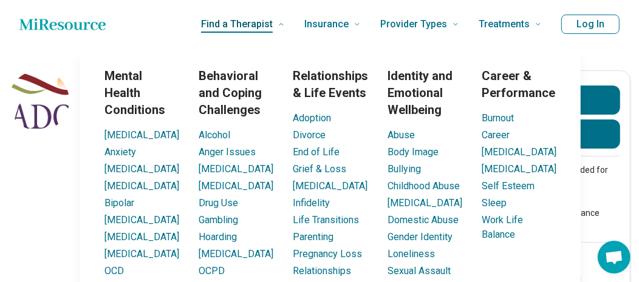
click at [254, 26] on span "Find a Therapist" at bounding box center [237, 24] width 72 height 17
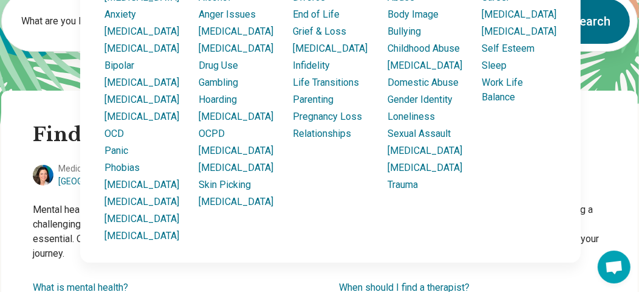
scroll to position [121, 0]
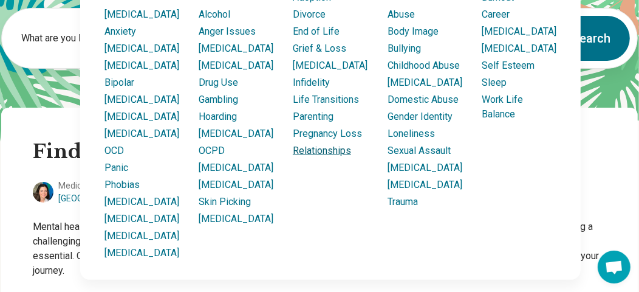
click at [312, 148] on link "Relationships" at bounding box center [322, 151] width 58 height 12
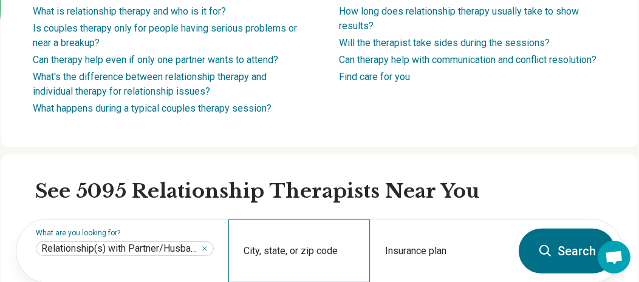
scroll to position [303, 0]
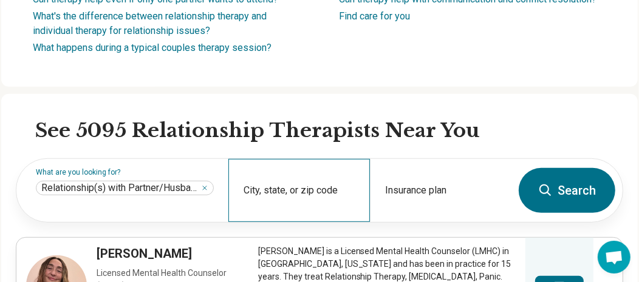
click at [259, 185] on div "City, state, or zip code" at bounding box center [299, 190] width 142 height 63
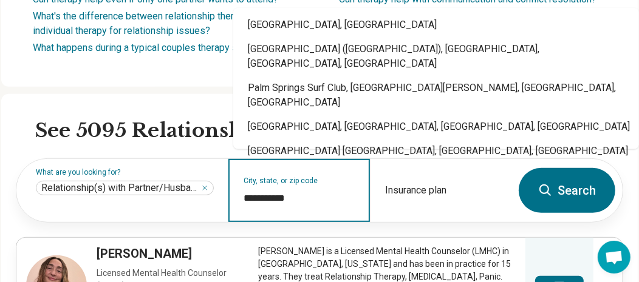
type input "**********"
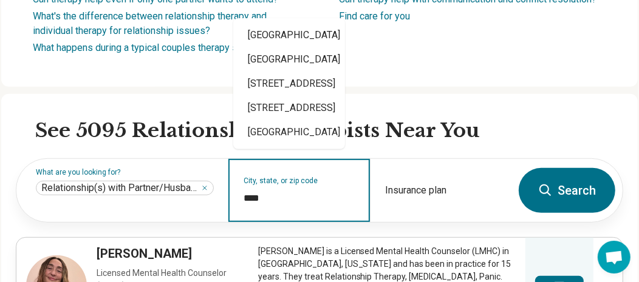
type input "*****"
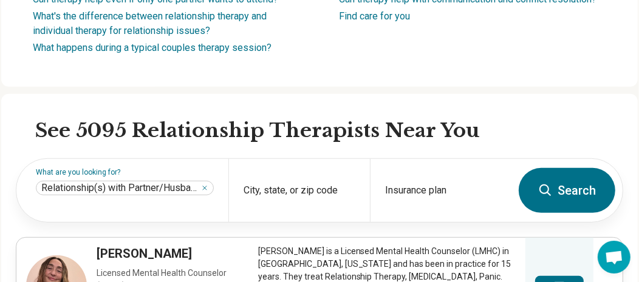
click at [553, 190] on icon at bounding box center [545, 190] width 15 height 15
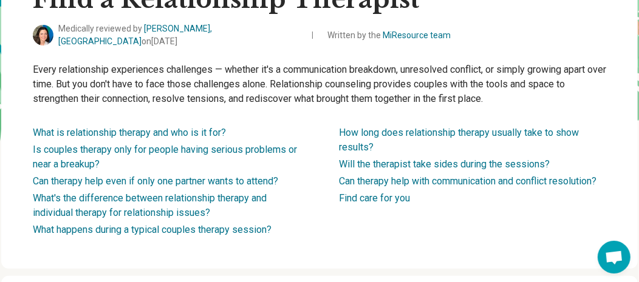
scroll to position [0, 0]
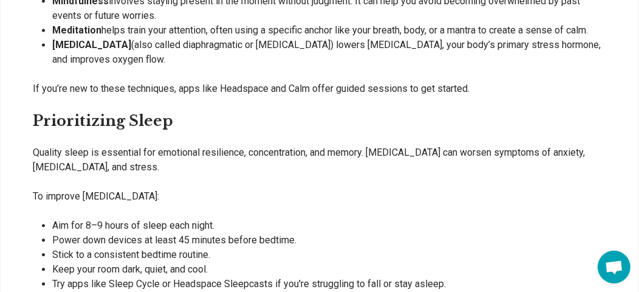
scroll to position [1579, 0]
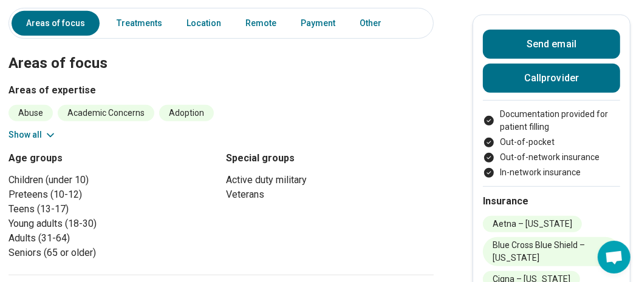
scroll to position [485, 0]
